Goal: Find specific page/section: Find specific page/section

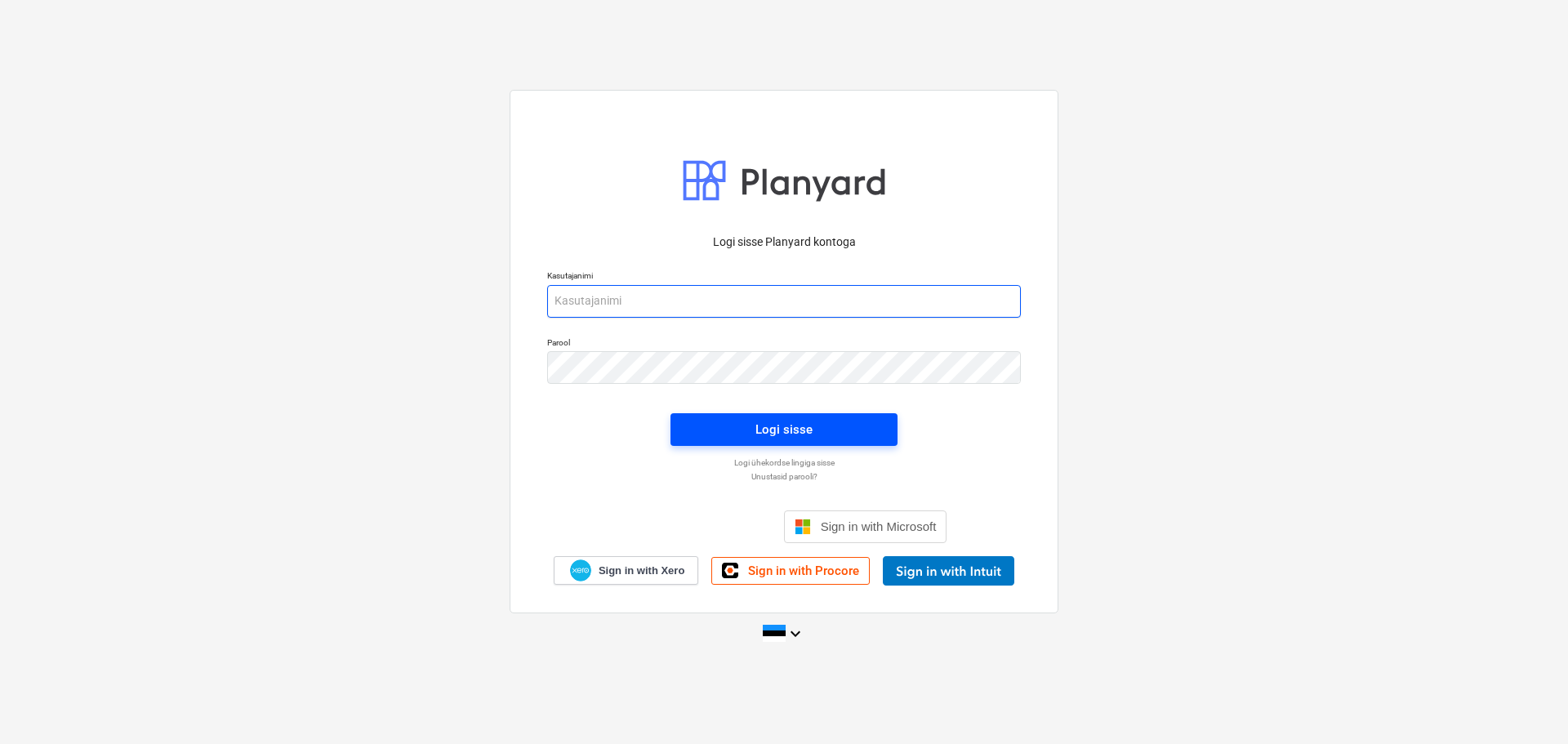
type input "[EMAIL_ADDRESS][DOMAIN_NAME]"
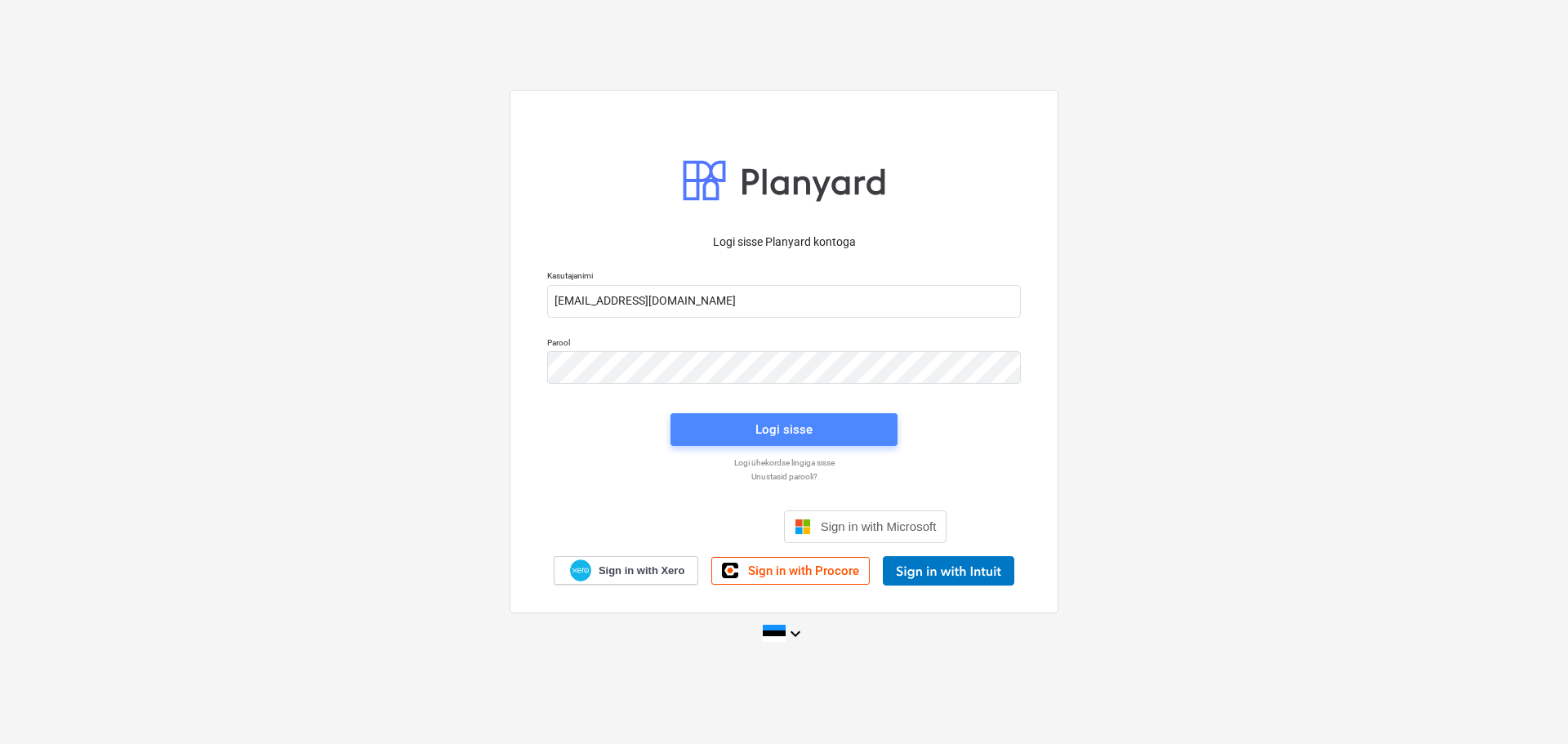
click at [797, 423] on div "Logi sisse" at bounding box center [784, 429] width 57 height 21
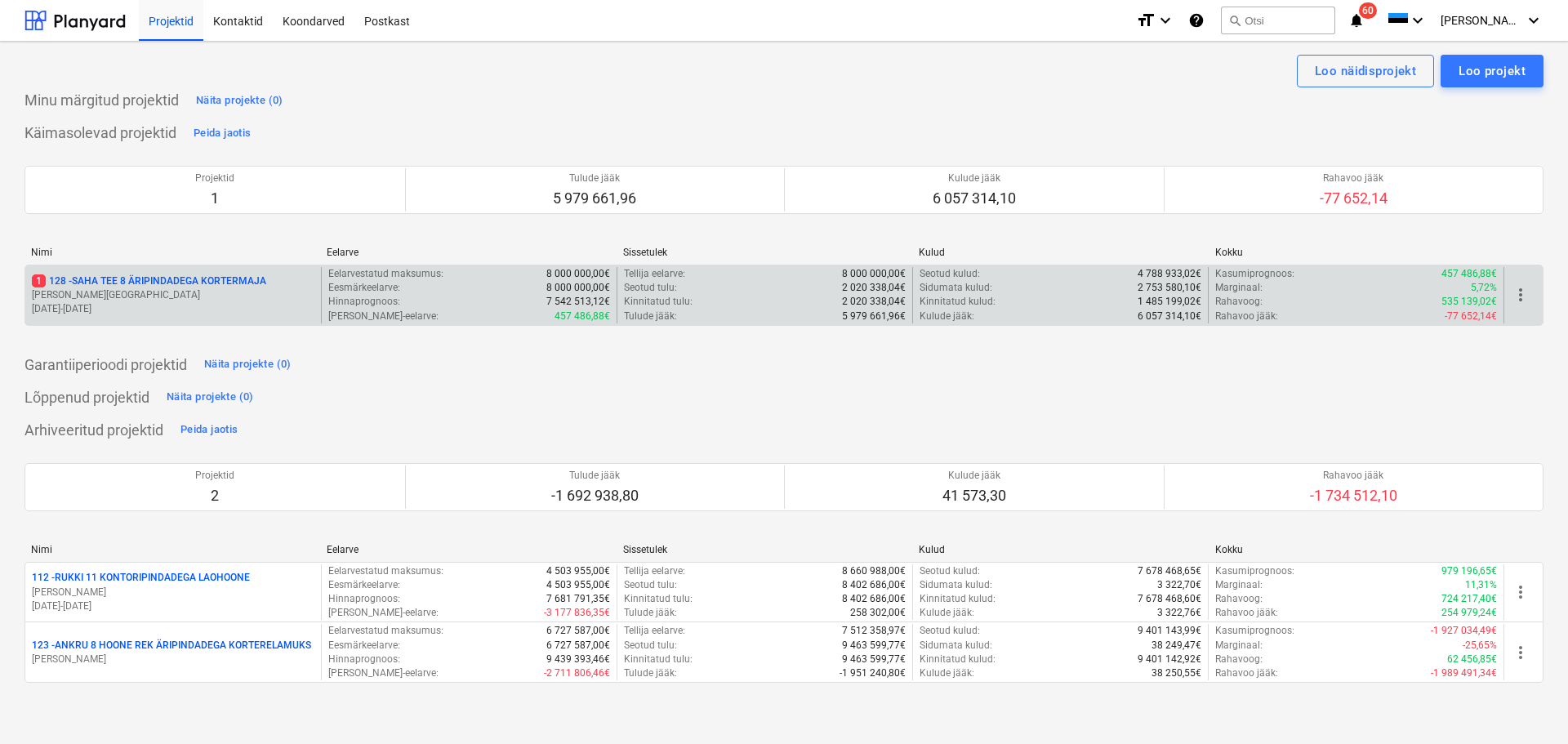
click at [179, 292] on p "[PERSON_NAME][GEOGRAPHIC_DATA]" at bounding box center [174, 295] width 283 height 14
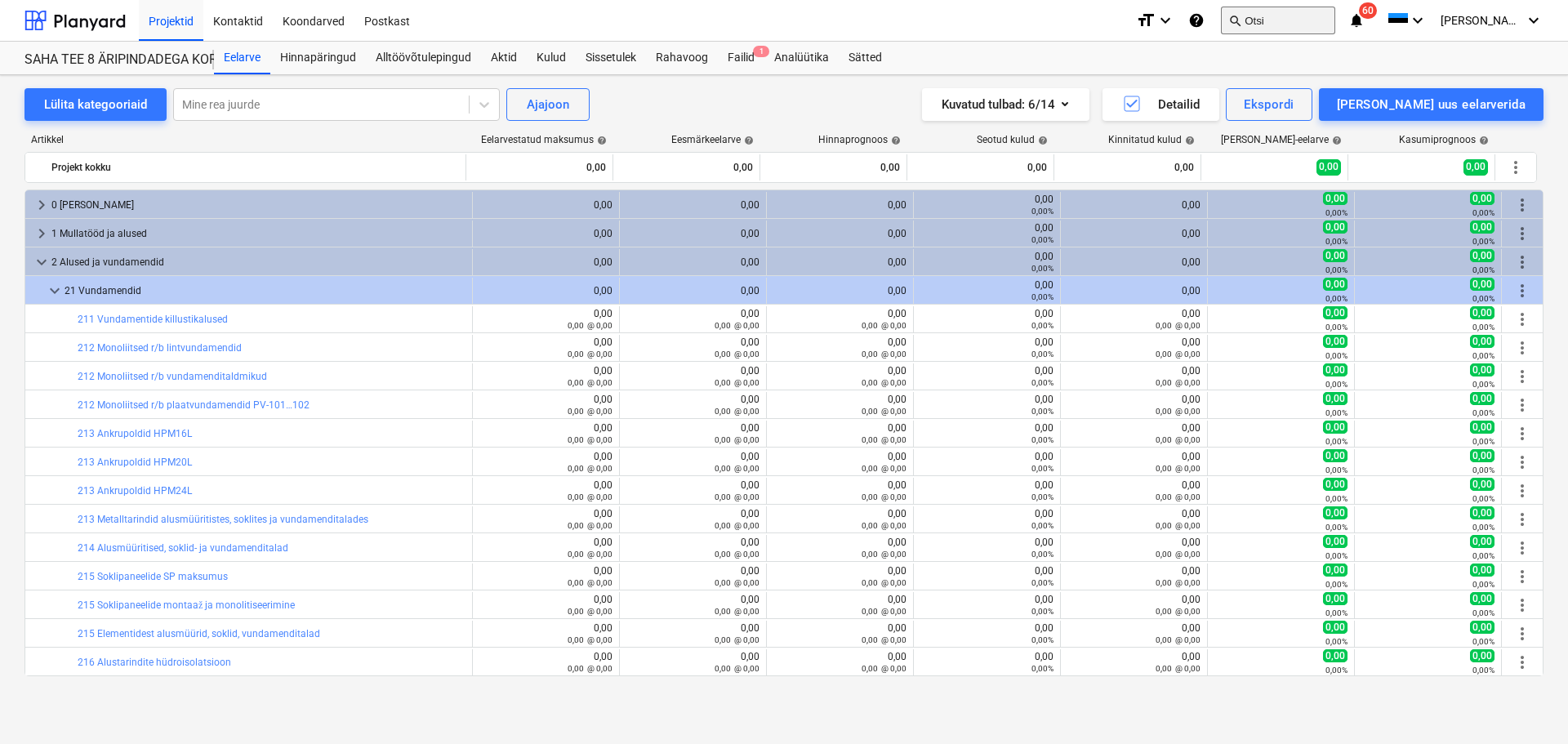
click at [1303, 17] on button "search Otsi" at bounding box center [1278, 20] width 114 height 28
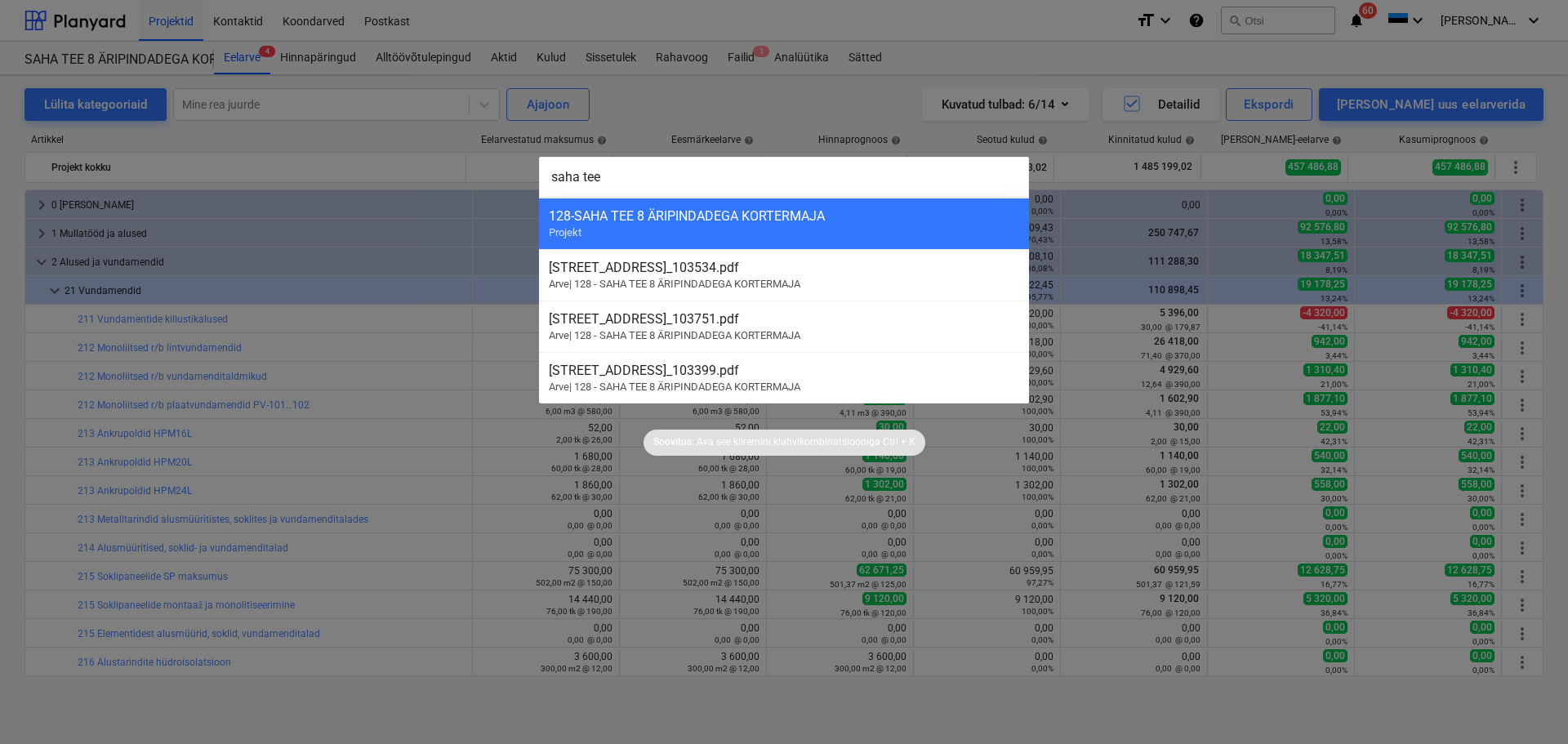
drag, startPoint x: 674, startPoint y: 178, endPoint x: 533, endPoint y: 190, distance: 141.5
click at [539, 190] on input "saha tee" at bounding box center [784, 177] width 490 height 41
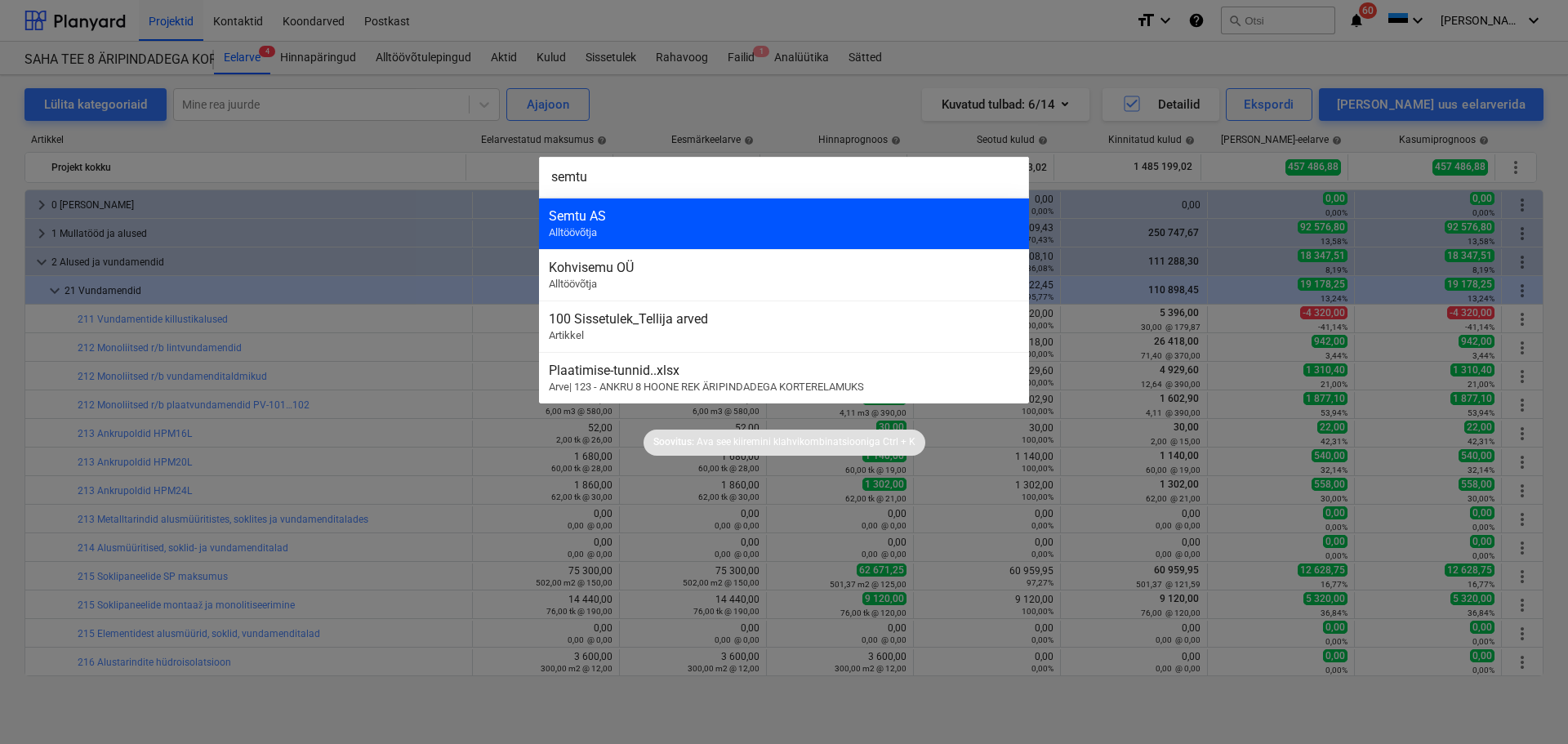
type input "semtu"
click at [681, 221] on div "Semtu AS" at bounding box center [784, 216] width 470 height 15
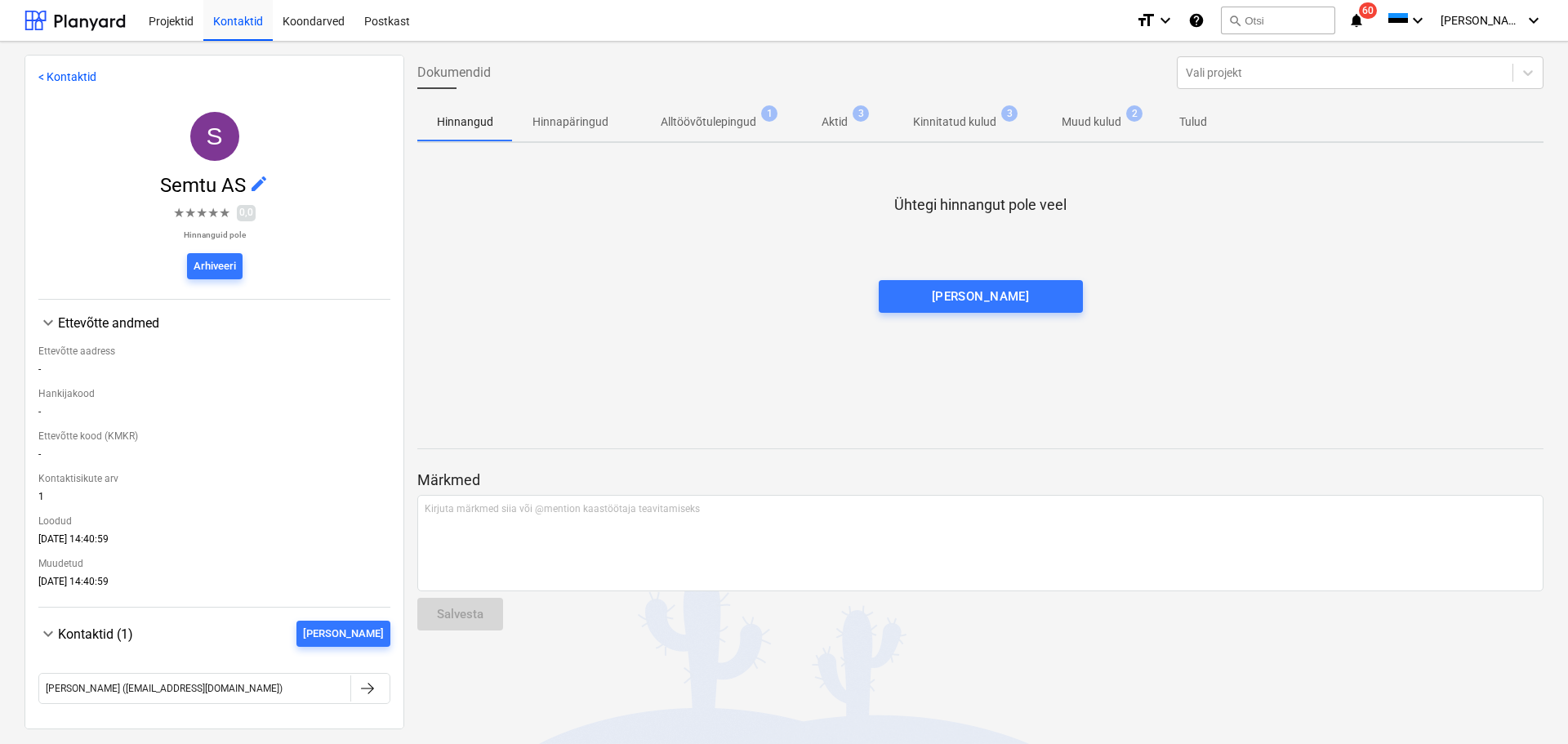
click at [1050, 131] on span "Muud kulud 2" at bounding box center [1092, 122] width 125 height 30
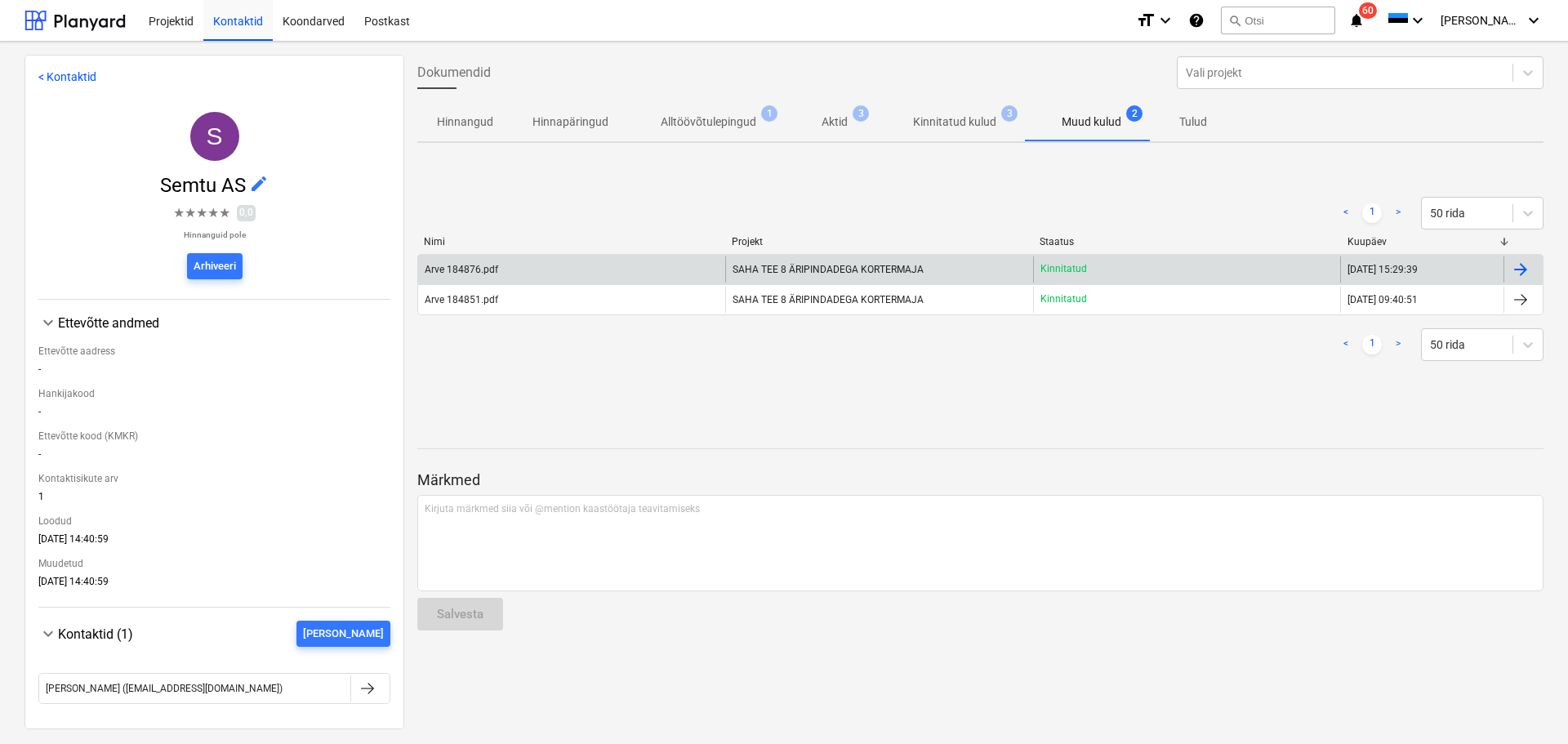
click at [737, 268] on span "SAHA TEE 8 ÄRIPINDADEGA KORTERMAJA" at bounding box center [828, 269] width 191 height 12
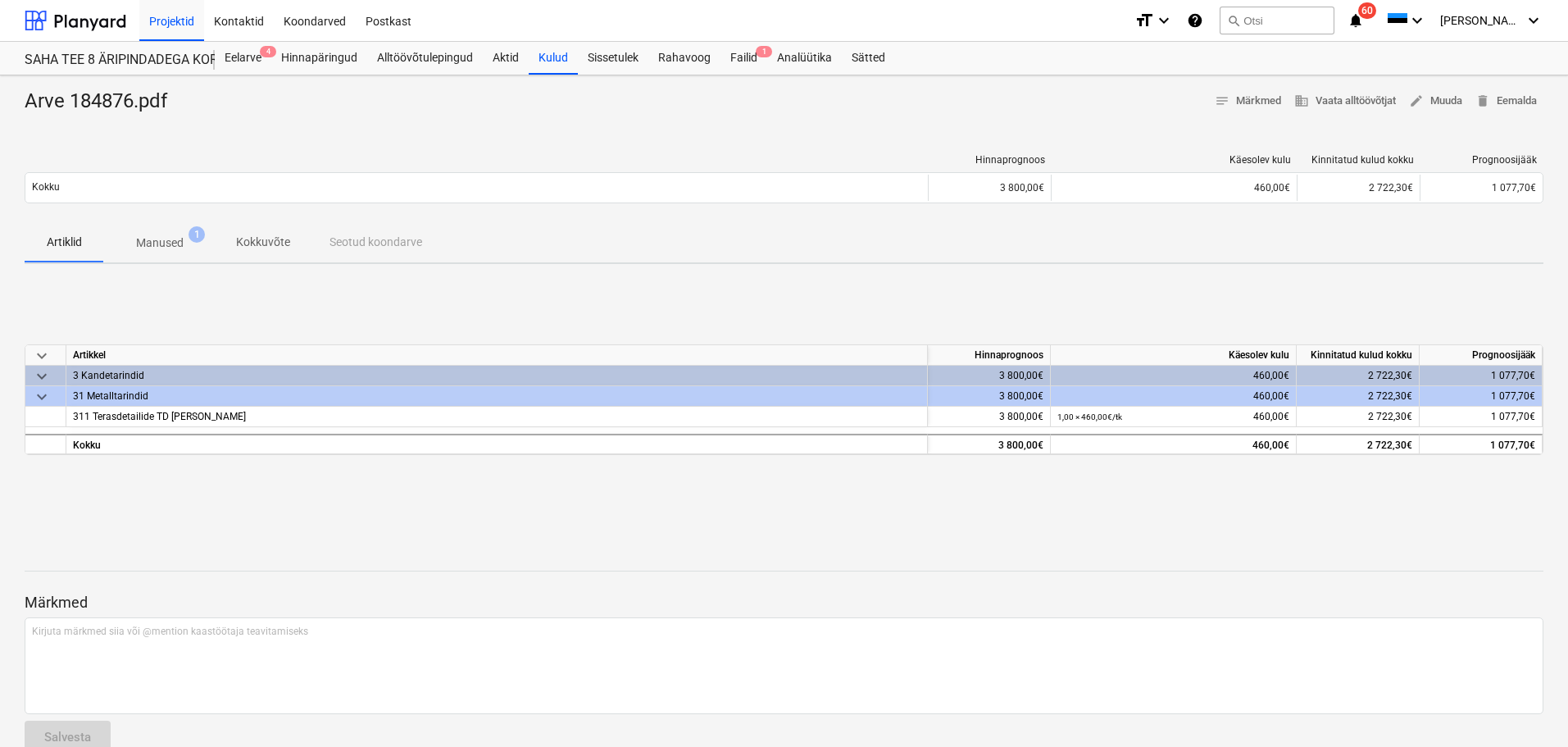
click at [162, 250] on p "Manused" at bounding box center [160, 242] width 48 height 17
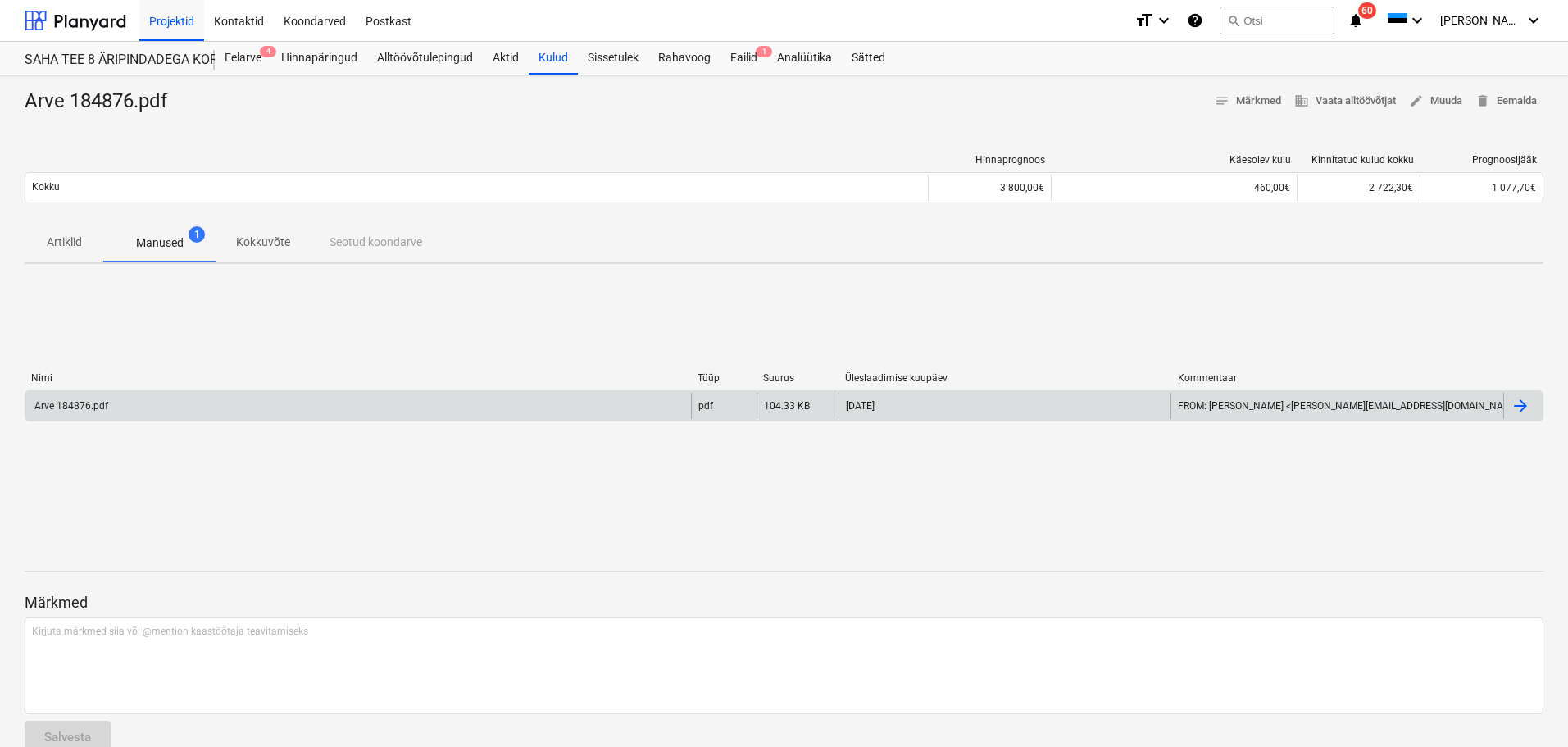
click at [146, 403] on div "Arve 184876.pdf" at bounding box center [358, 405] width 666 height 26
click at [362, 392] on div "Arve 184876.pdf" at bounding box center [358, 405] width 666 height 26
